Goal: Task Accomplishment & Management: Use online tool/utility

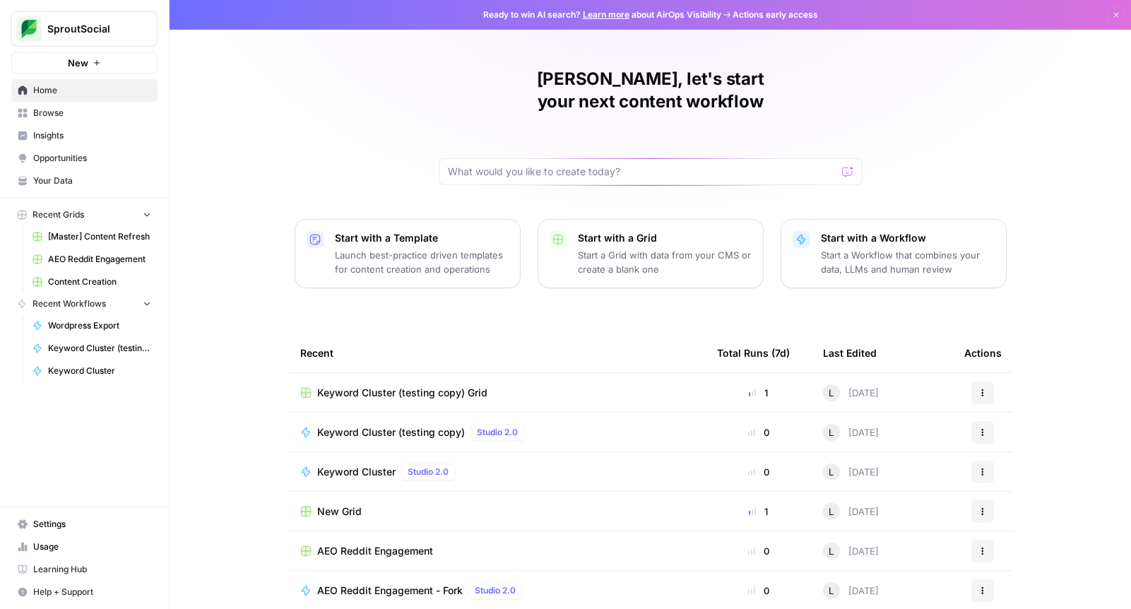
click at [85, 237] on span "[Master] Content Refresh" at bounding box center [99, 236] width 103 height 13
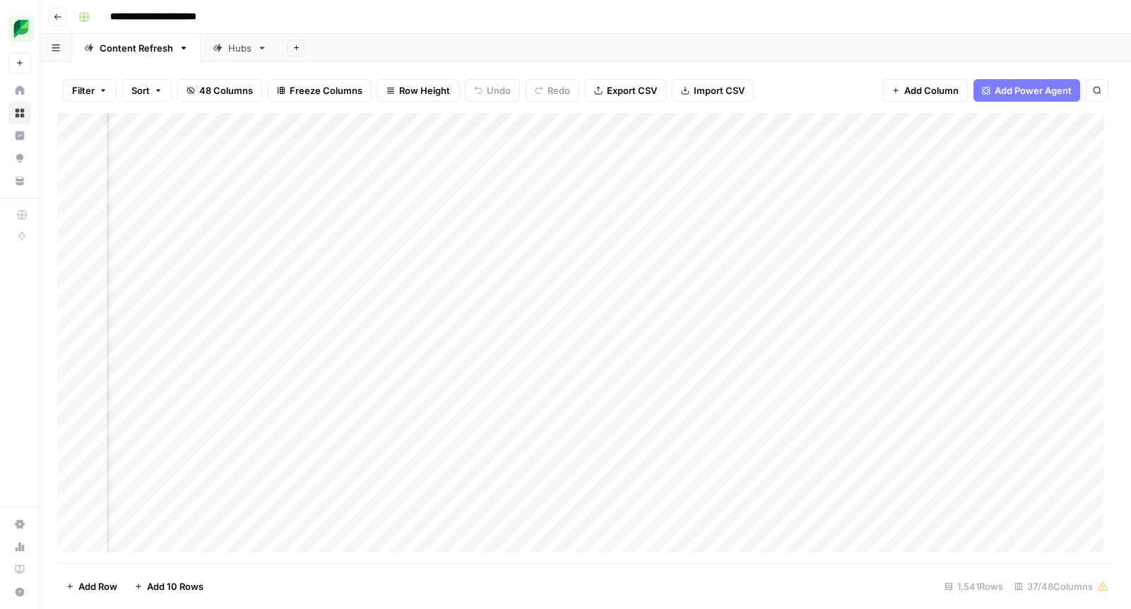
scroll to position [0, 439]
click at [558, 122] on div "Add Column" at bounding box center [585, 338] width 1057 height 450
click at [403, 267] on button "Filter" at bounding box center [429, 276] width 156 height 20
type input "Link"
click at [481, 165] on input "text" at bounding box center [567, 165] width 172 height 14
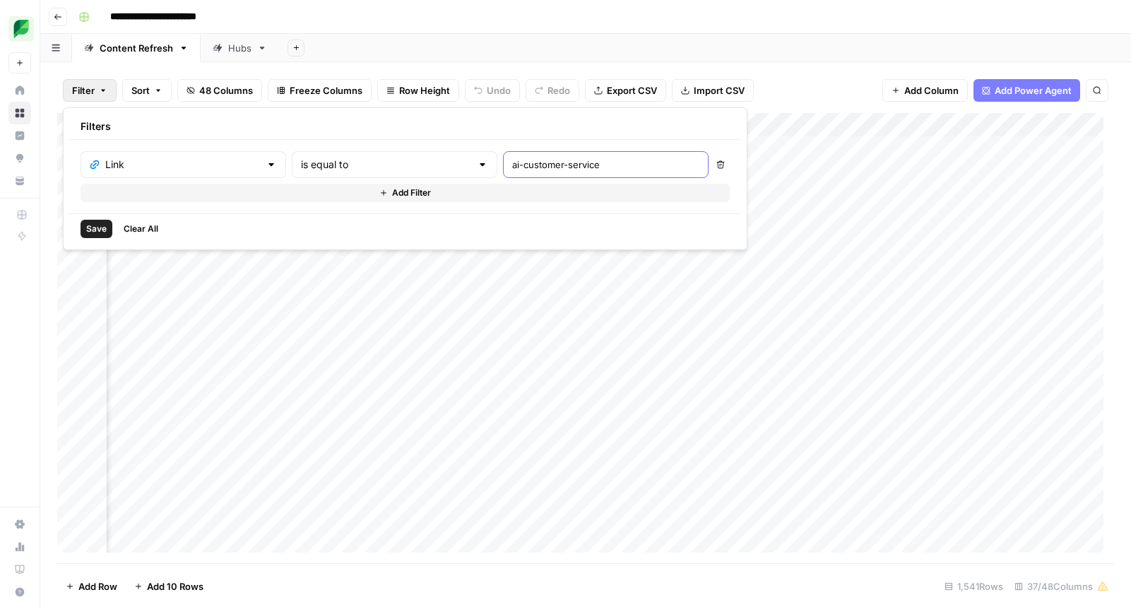
type input "ai-customer-service"
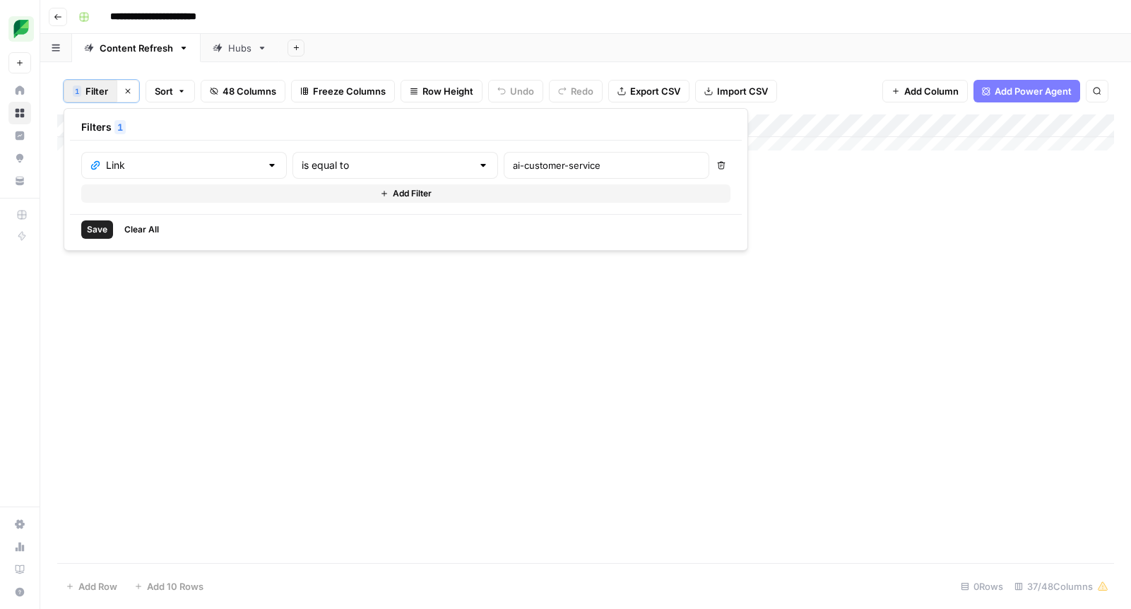
click at [88, 224] on span "Save" at bounding box center [97, 229] width 20 height 13
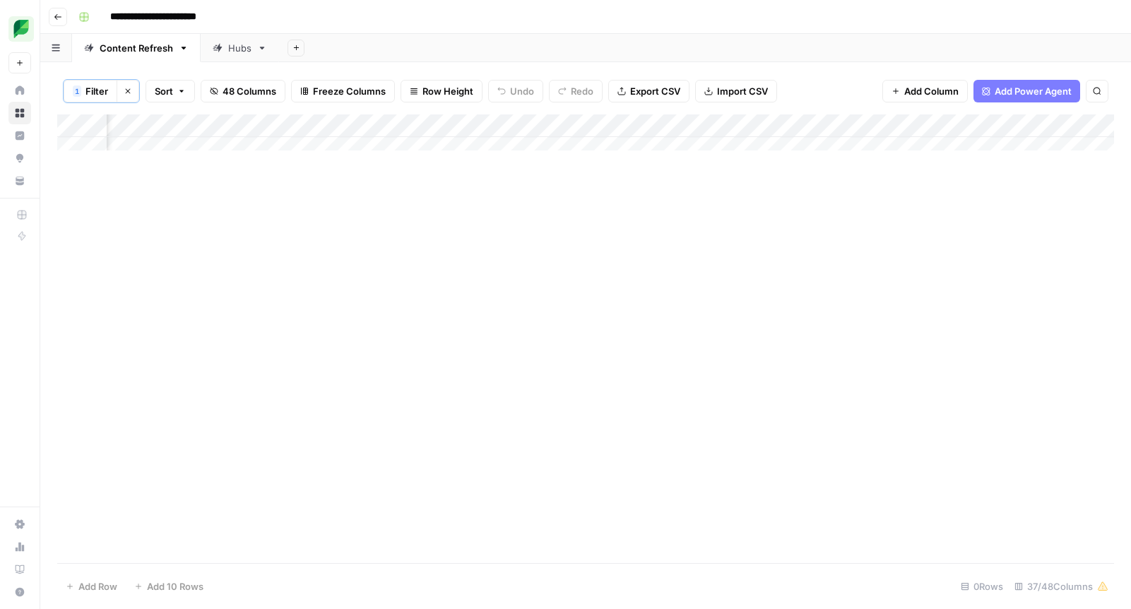
scroll to position [0, 0]
click at [1076, 126] on div "Add Column" at bounding box center [585, 137] width 1057 height 47
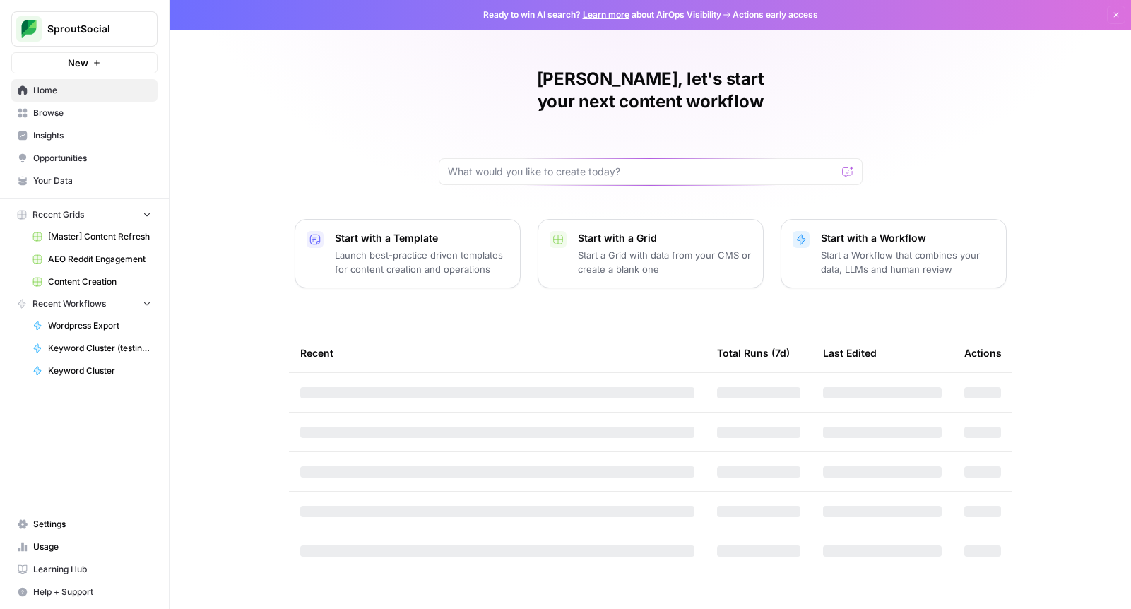
click at [59, 136] on span "Insights" at bounding box center [92, 135] width 118 height 13
